Goal: Task Accomplishment & Management: Use online tool/utility

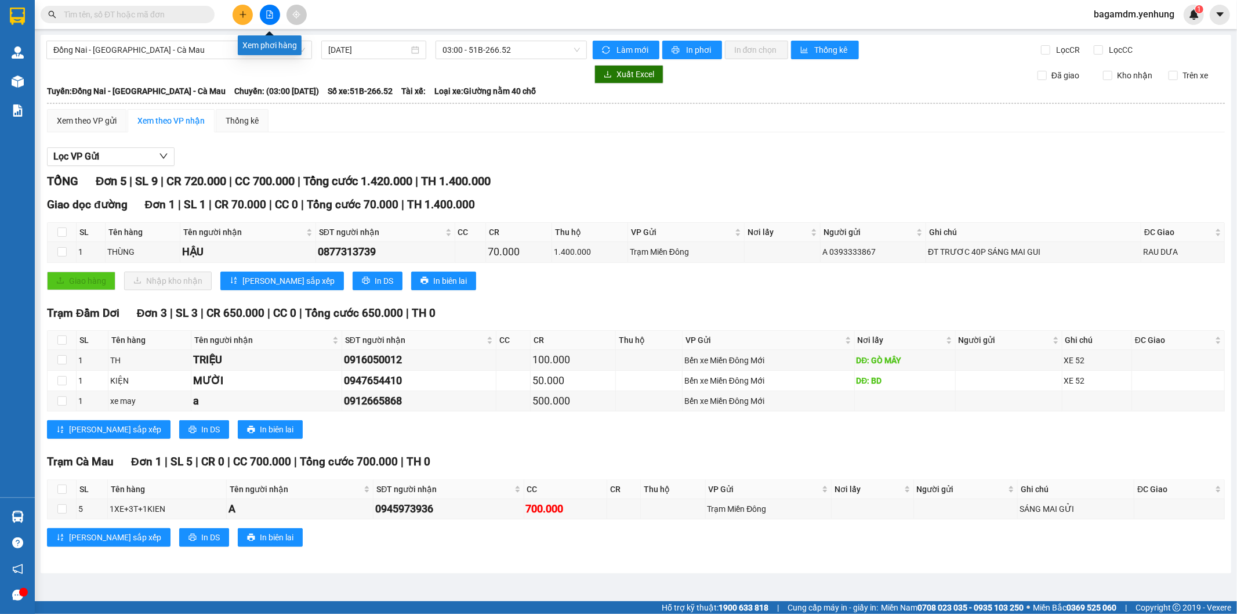
click at [271, 16] on icon "file-add" at bounding box center [270, 14] width 8 height 8
click at [280, 43] on span "Đồng Nai - [GEOGRAPHIC_DATA] - Cà Mau" at bounding box center [179, 49] width 252 height 17
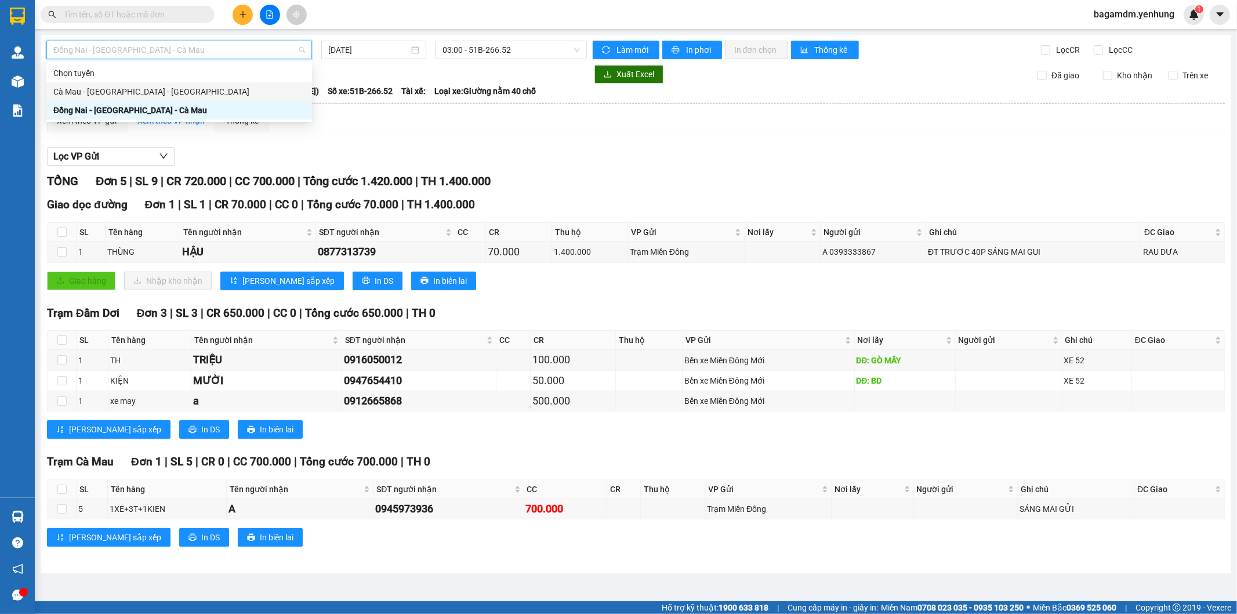
click at [249, 93] on div "Cà Mau - [GEOGRAPHIC_DATA] - [GEOGRAPHIC_DATA]" at bounding box center [179, 91] width 252 height 13
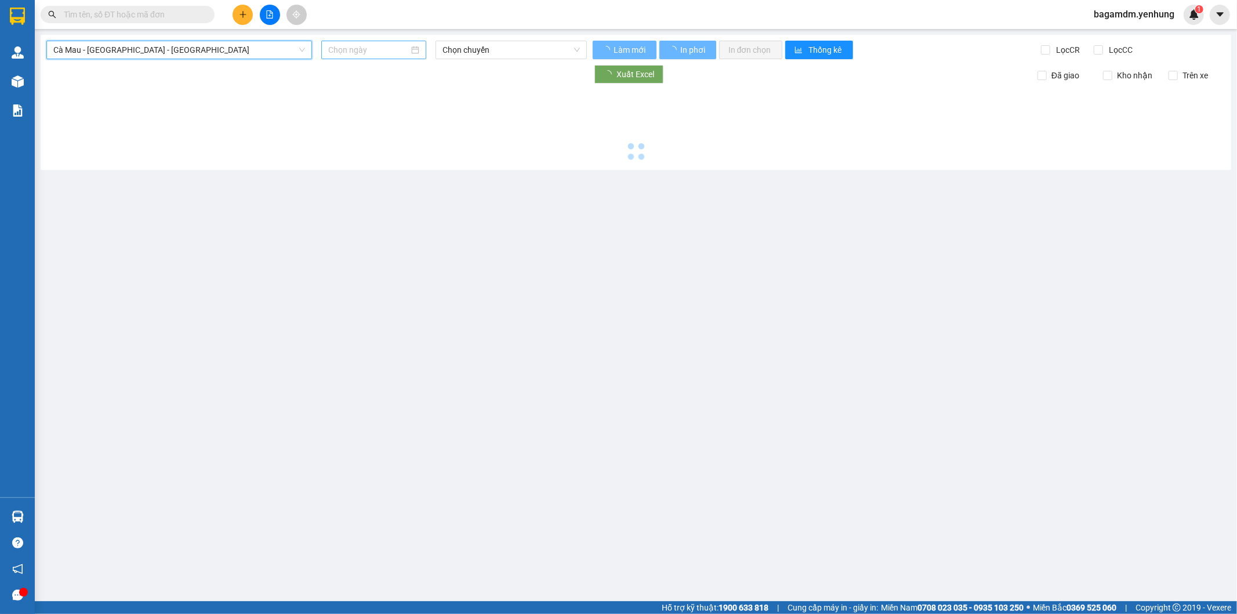
type input "[DATE]"
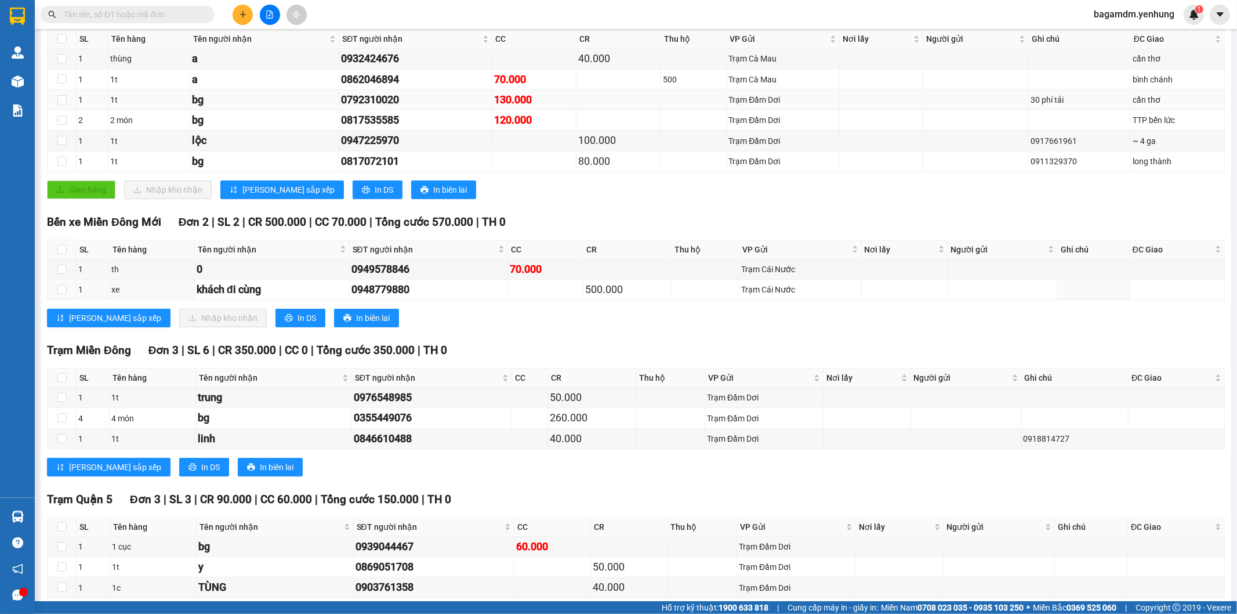
scroll to position [251, 0]
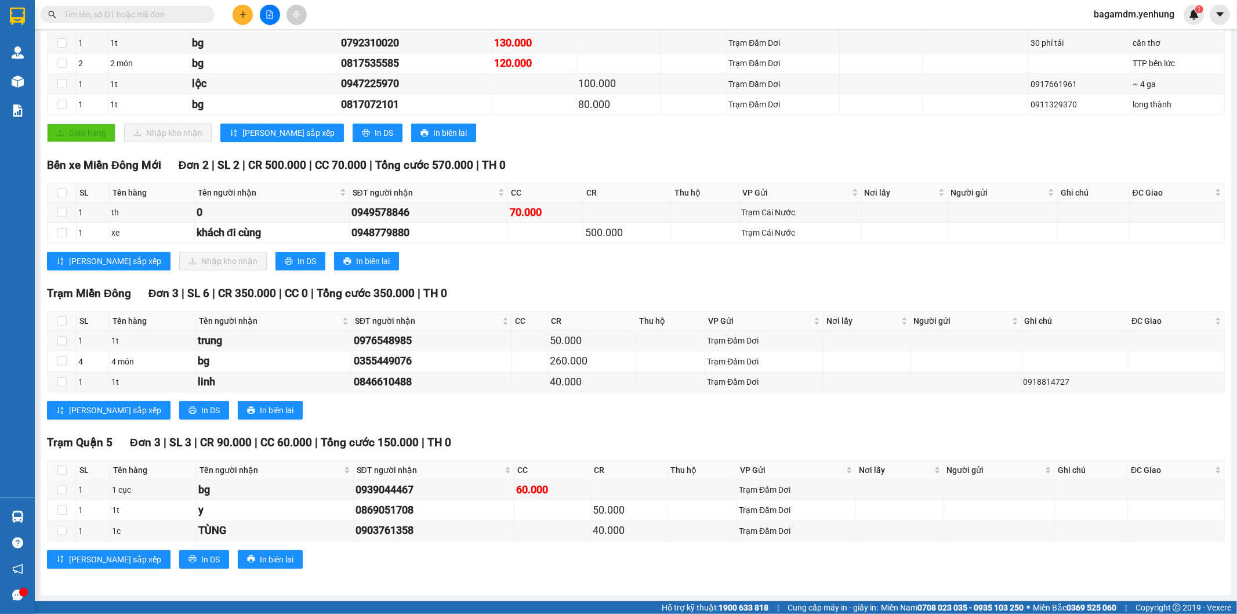
click at [168, 17] on input "text" at bounding box center [132, 14] width 137 height 13
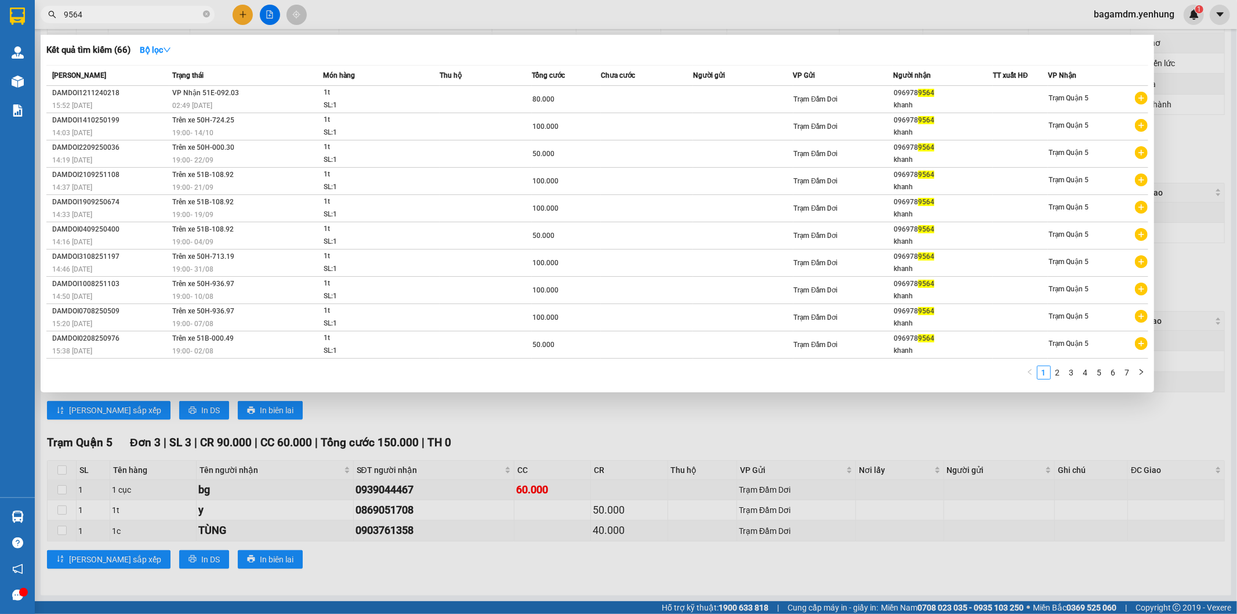
type input "9564"
